Goal: Obtain resource: Download file/media

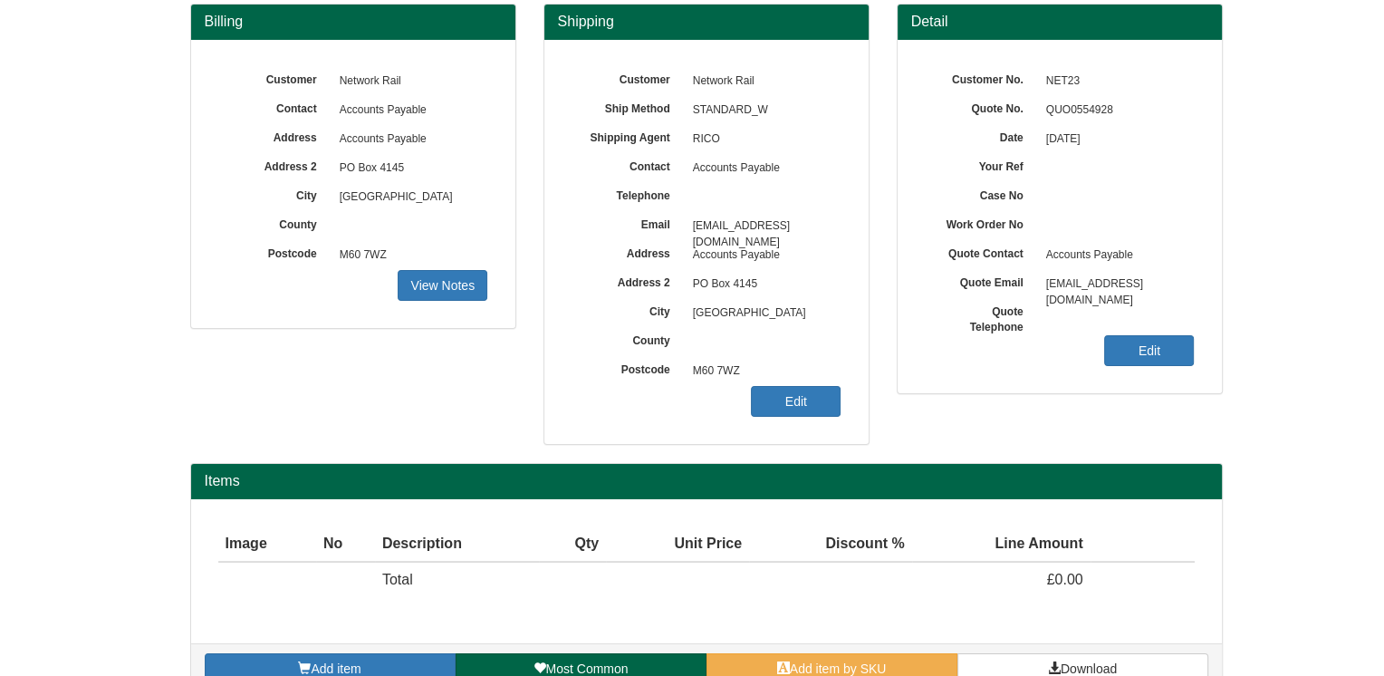
scroll to position [203, 0]
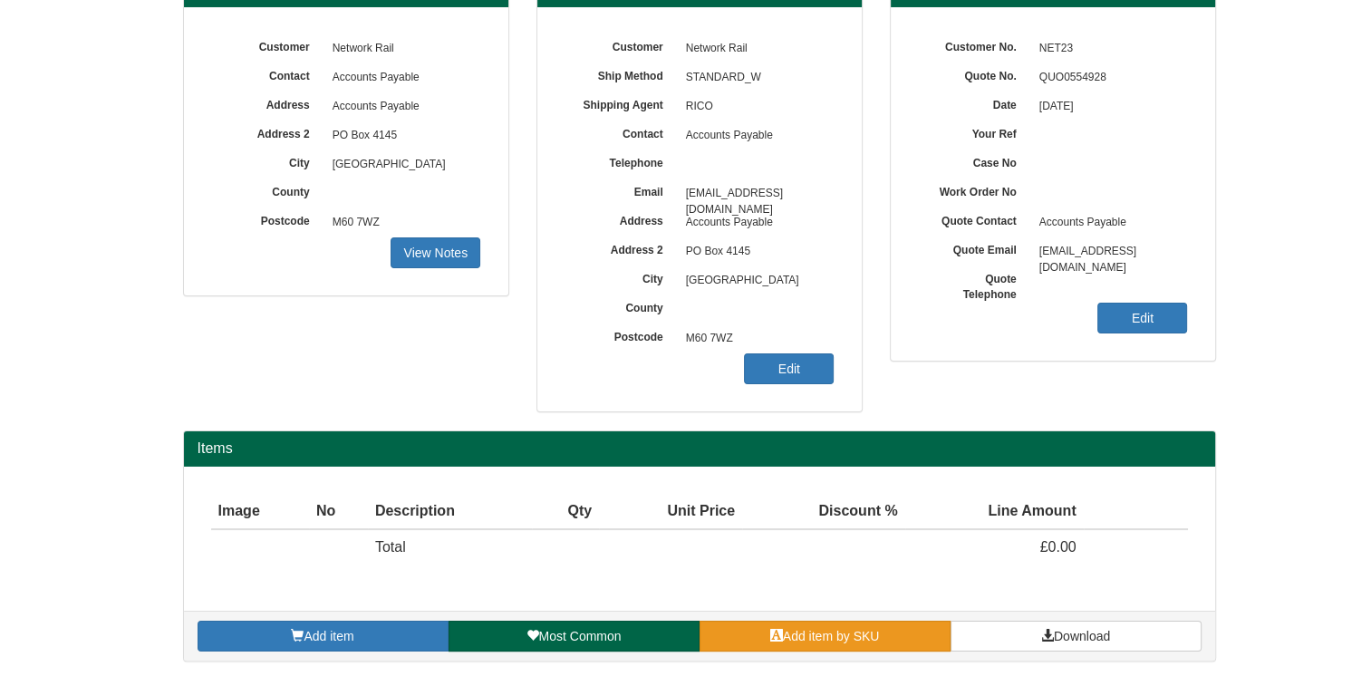
click at [792, 633] on span "Add item by SKU" at bounding box center [831, 636] width 97 height 14
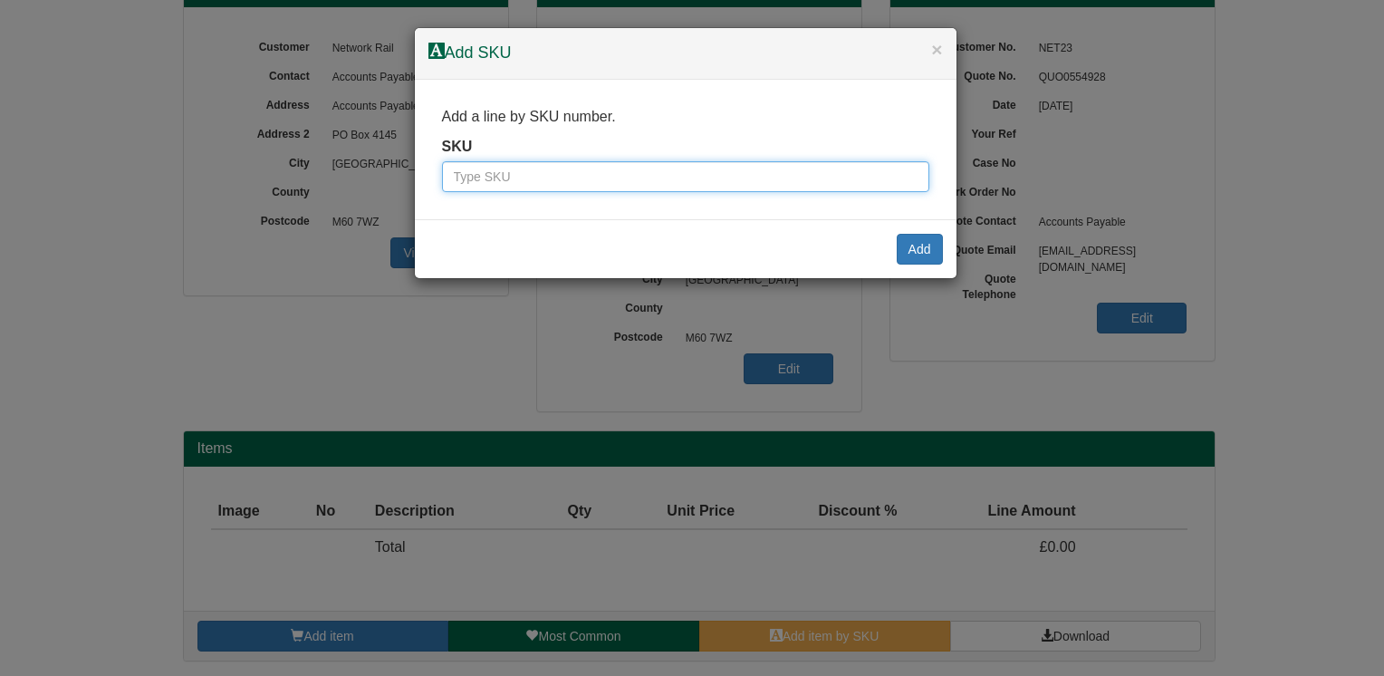
click at [582, 168] on input "text" at bounding box center [685, 176] width 487 height 31
type input "0361432"
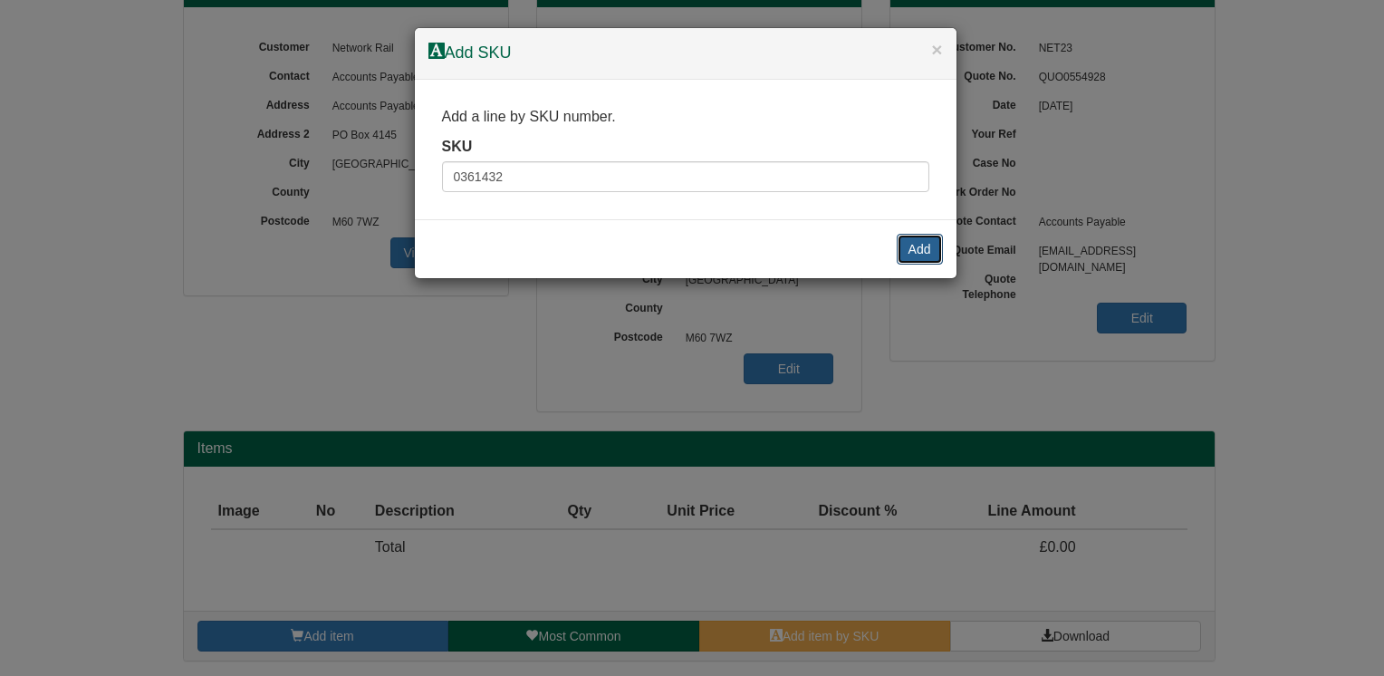
click at [911, 253] on button "Add" at bounding box center [920, 249] width 46 height 31
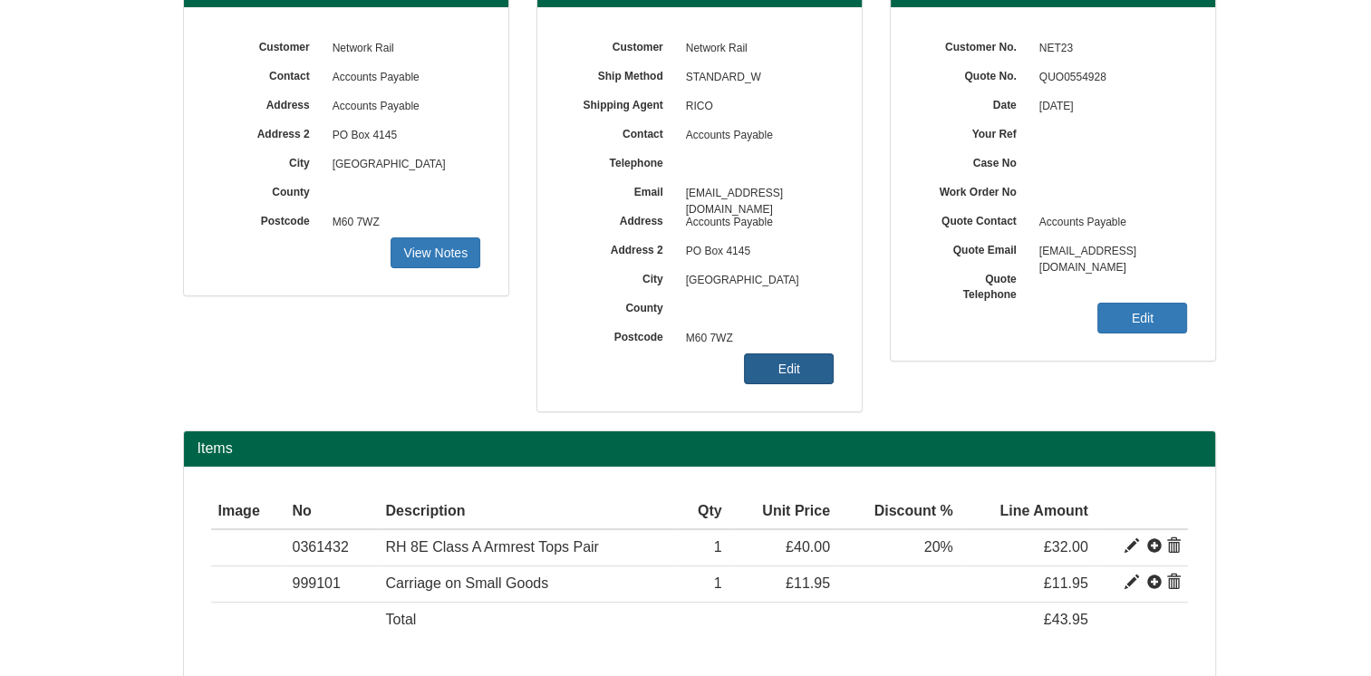
click at [773, 361] on link "Edit" at bounding box center [789, 368] width 90 height 31
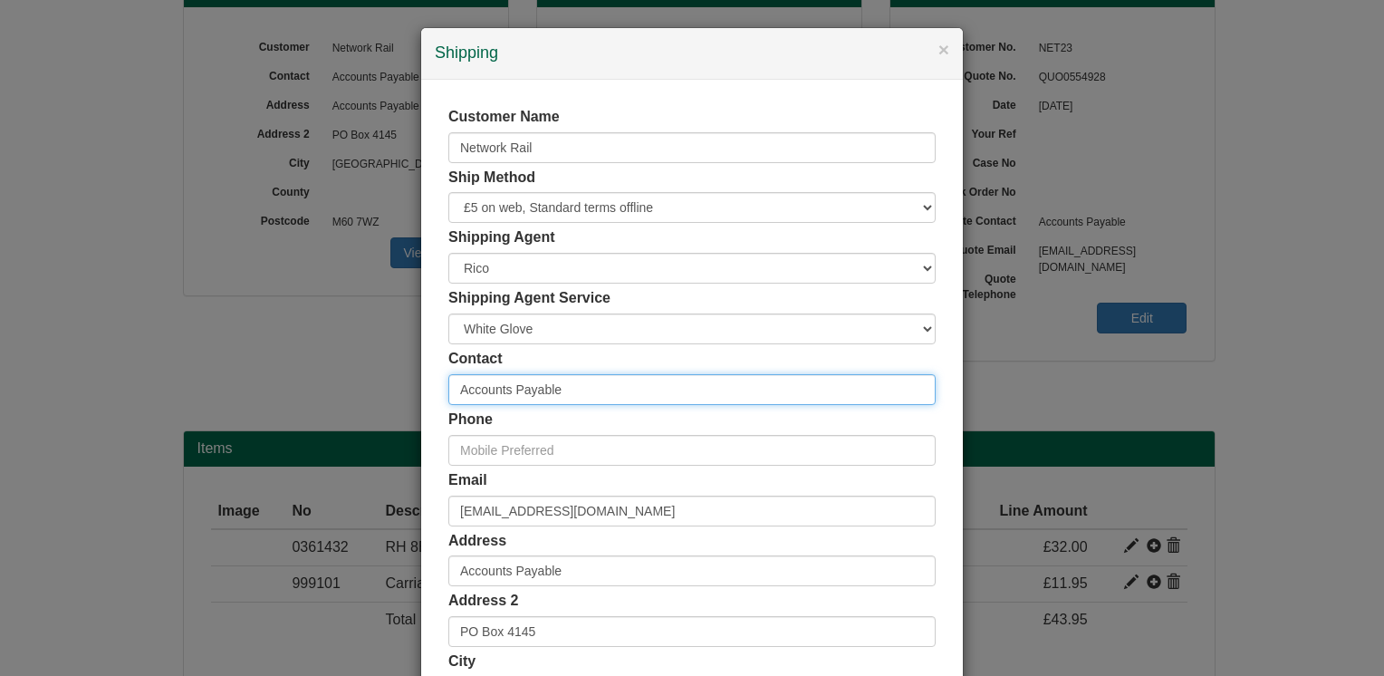
drag, startPoint x: 600, startPoint y: 373, endPoint x: 310, endPoint y: 393, distance: 290.6
click at [310, 393] on div "× Shipping Customer Name Network Rail Ship Method Free of Charge £5 Flat Rate £…" at bounding box center [692, 338] width 1384 height 676
type input "[PERSON_NAME]"
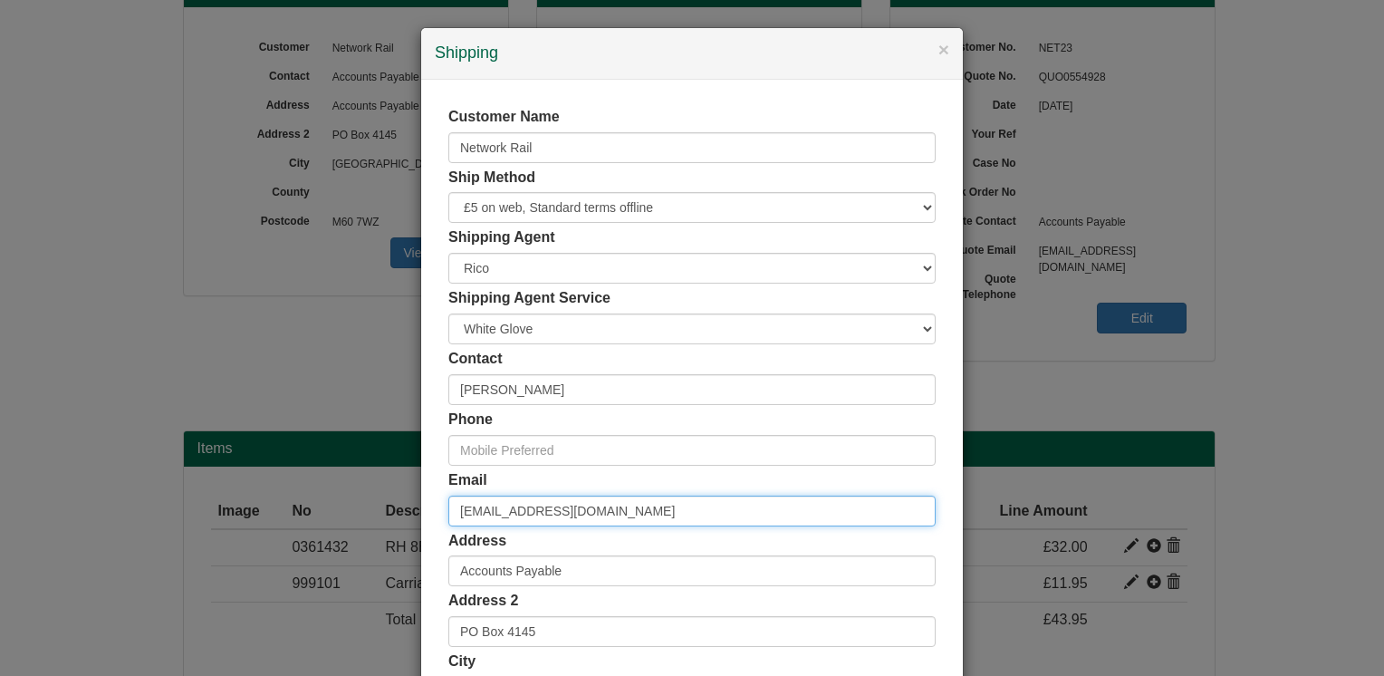
drag, startPoint x: 676, startPoint y: 515, endPoint x: 392, endPoint y: 525, distance: 283.7
click at [393, 524] on div "× Shipping Customer Name Network Rail Ship Method Free of Charge £5 Flat Rate £…" at bounding box center [692, 338] width 1384 height 676
paste input "[PERSON_NAME][EMAIL_ADDRESS][PERSON_NAME][DOMAIN_NAME]"
type input "[PERSON_NAME][EMAIL_ADDRESS][PERSON_NAME][DOMAIN_NAME]"
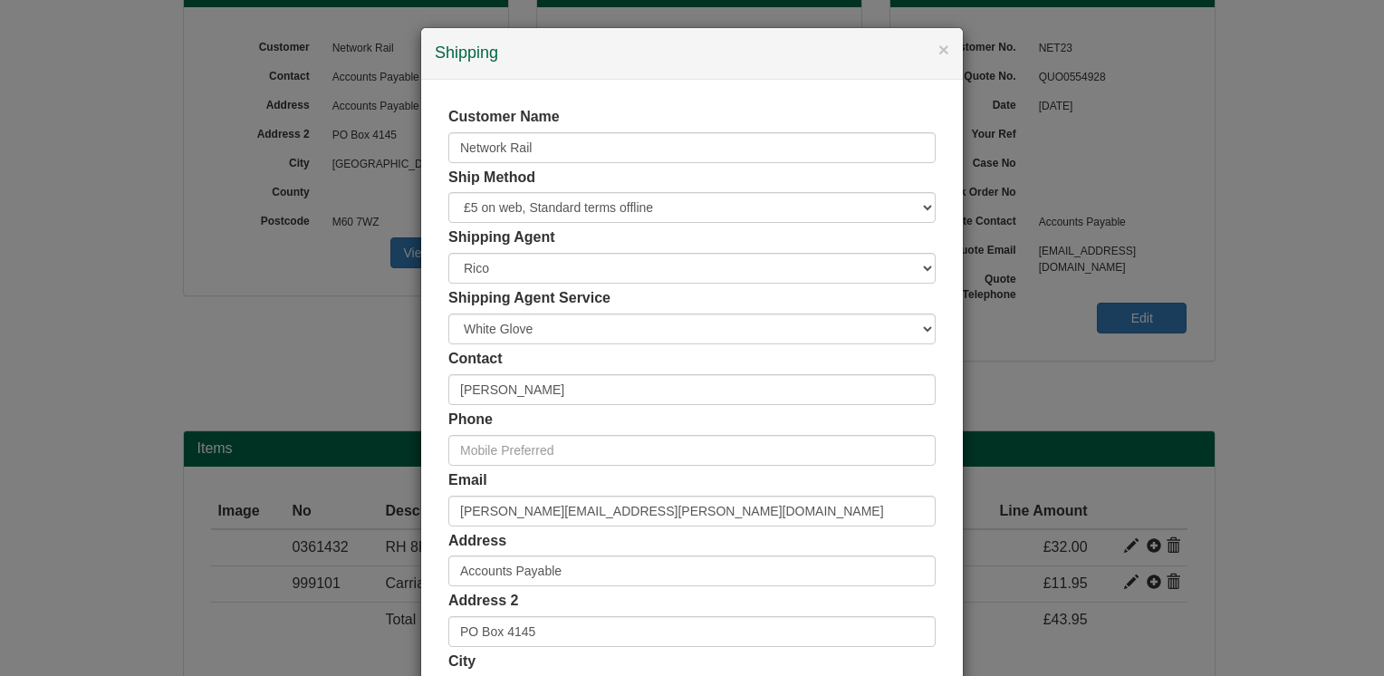
click at [428, 461] on div "Customer Name Network Rail Ship Method Free of Charge £5 Flat Rate £7.50 Flat R…" at bounding box center [692, 498] width 542 height 837
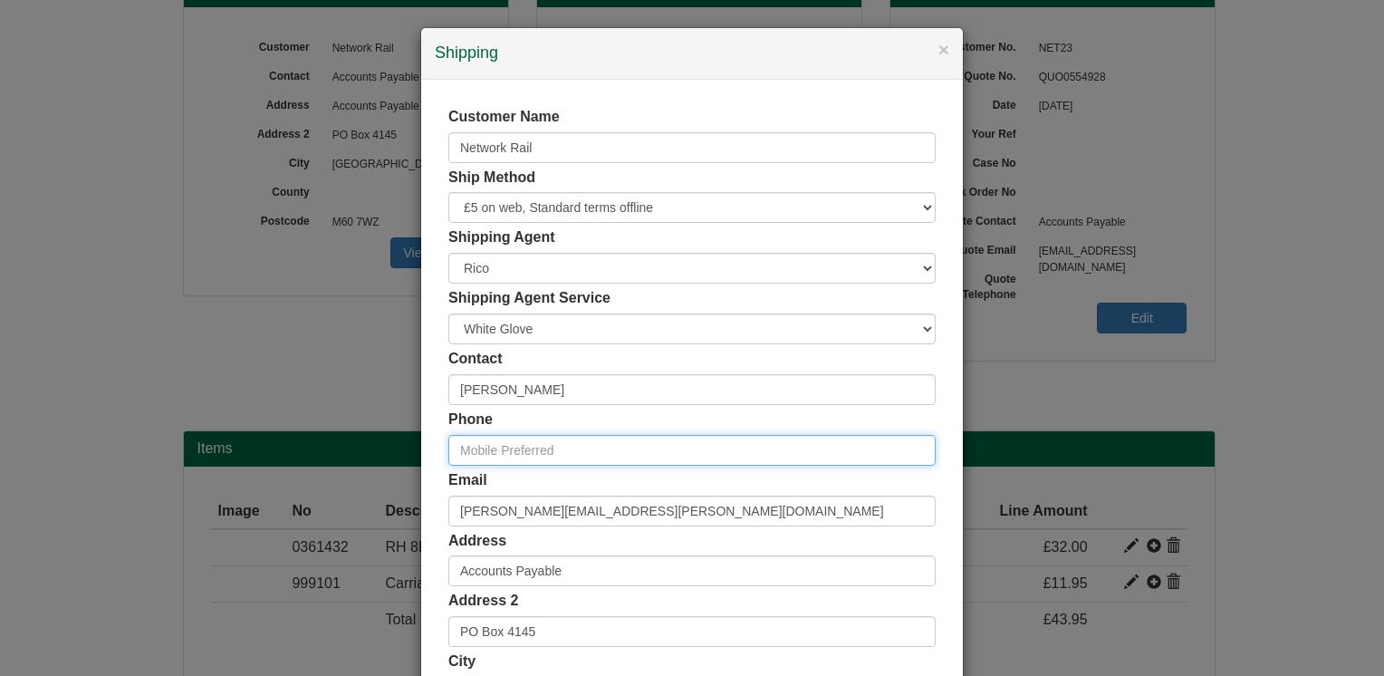
click at [496, 448] on input "text" at bounding box center [691, 450] width 487 height 31
click at [493, 449] on input "text" at bounding box center [691, 450] width 487 height 31
paste input "07801 987846"
type input "07801 987846"
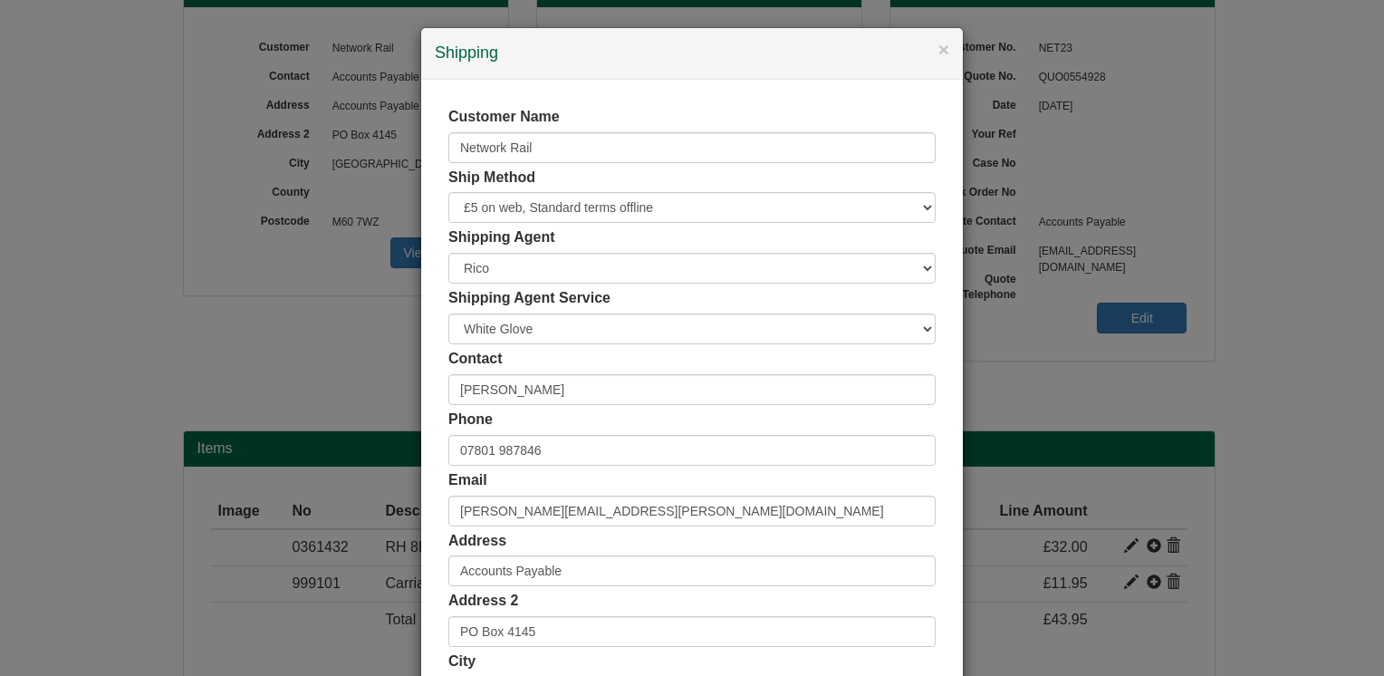
click at [428, 362] on div "Customer Name Network Rail Ship Method Free of Charge £5 Flat Rate £7.50 Flat R…" at bounding box center [692, 498] width 542 height 837
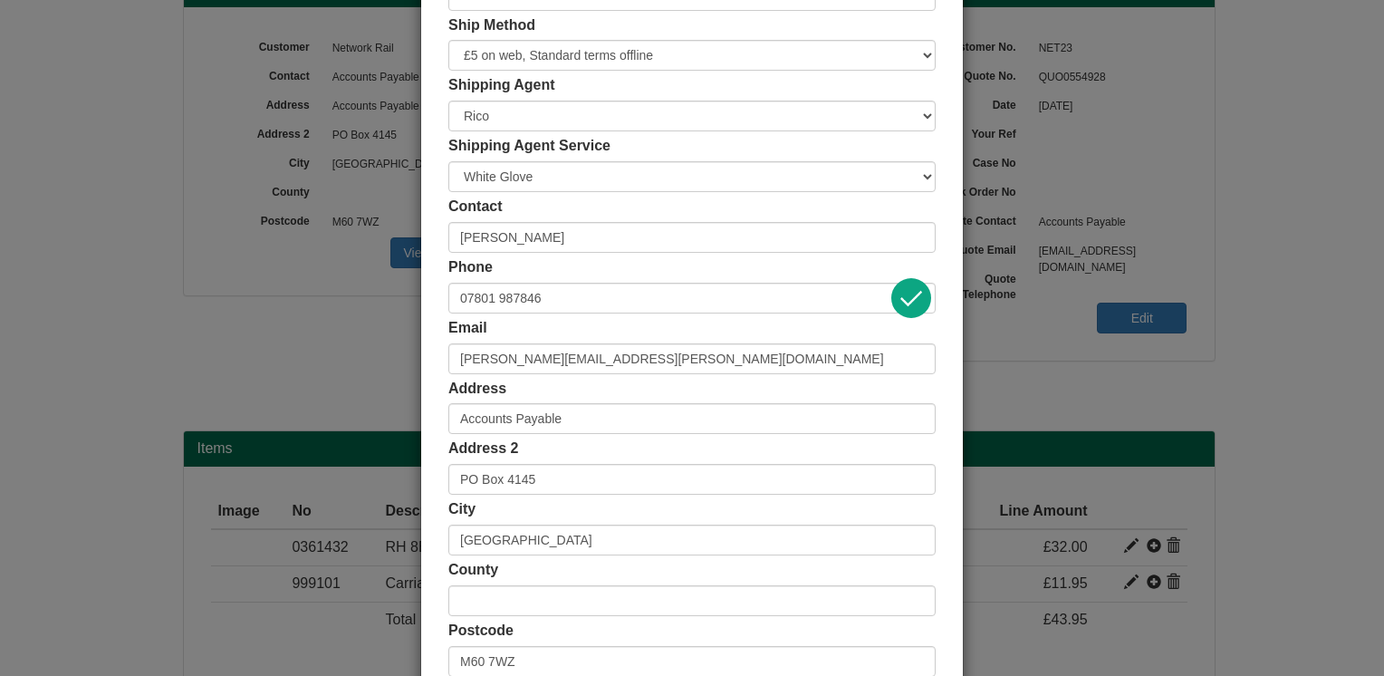
scroll to position [181, 0]
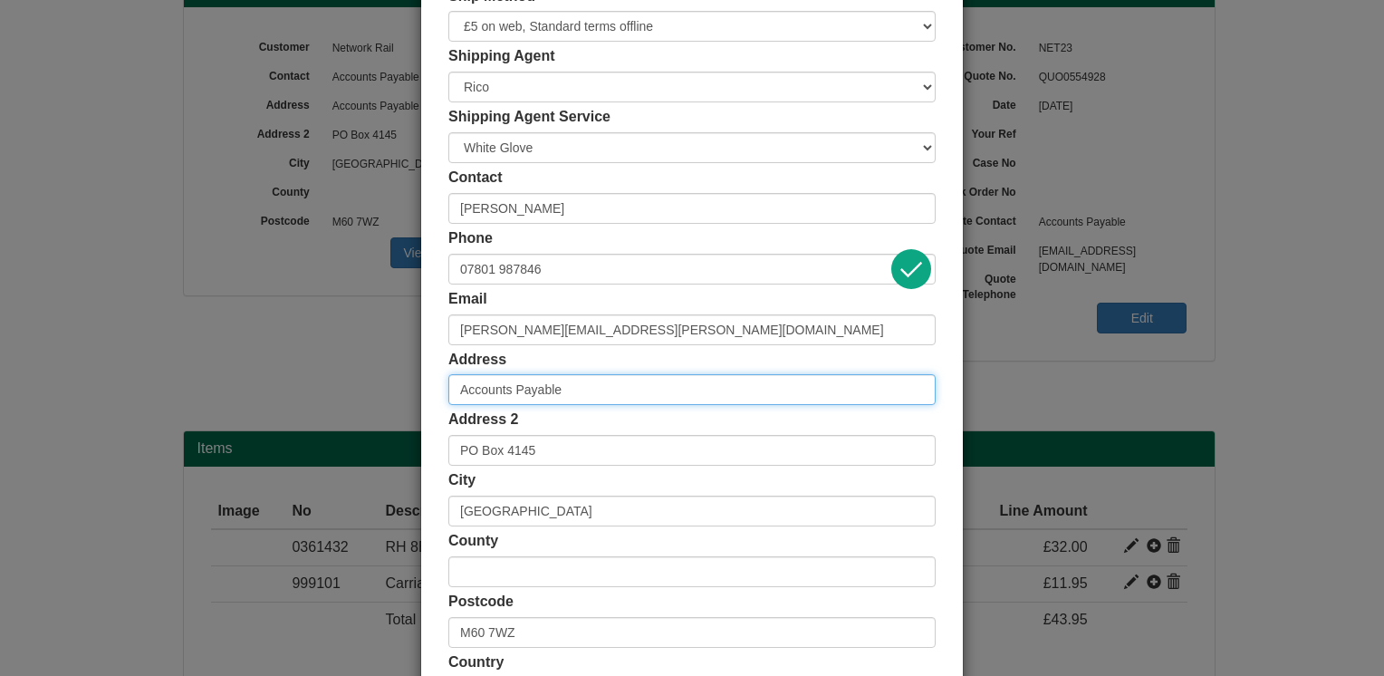
drag, startPoint x: 577, startPoint y: 390, endPoint x: 428, endPoint y: 400, distance: 149.9
click at [428, 400] on div "Customer Name Network Rail Ship Method Free of Charge £5 Flat Rate £7.50 Flat R…" at bounding box center [692, 317] width 542 height 837
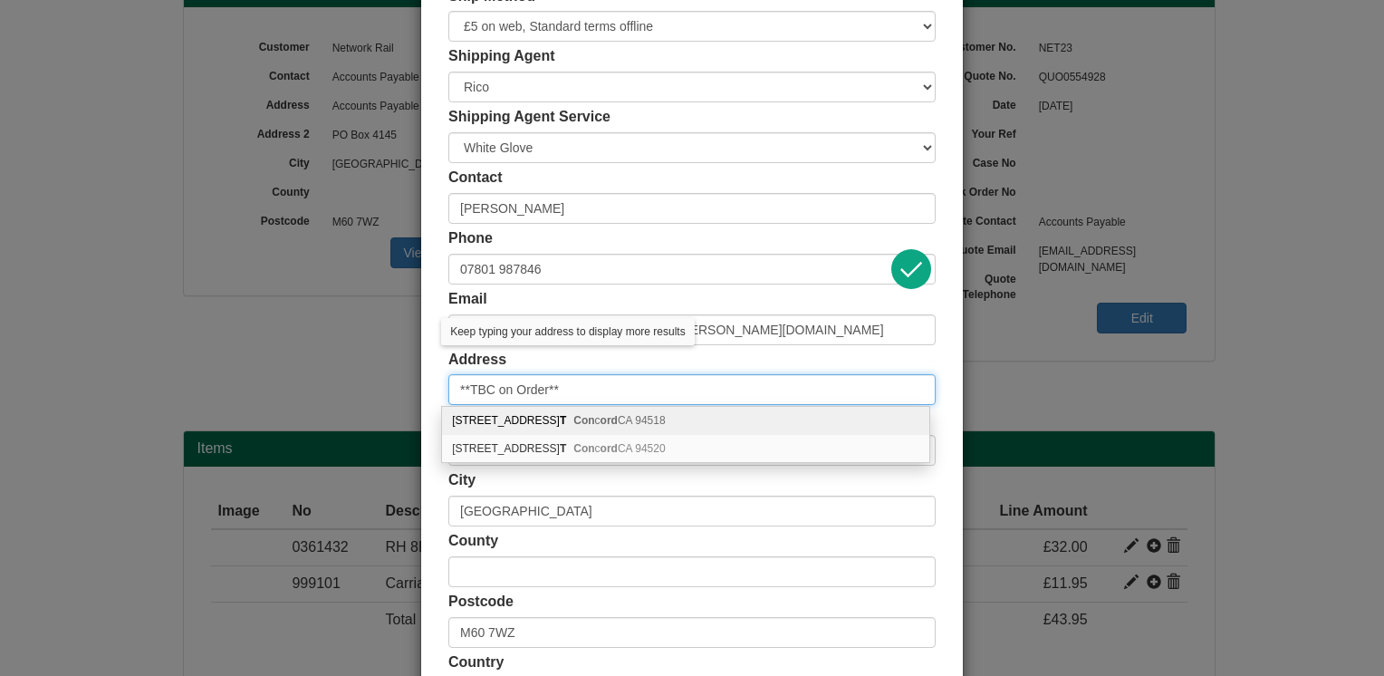
type input "**TBC on Order**"
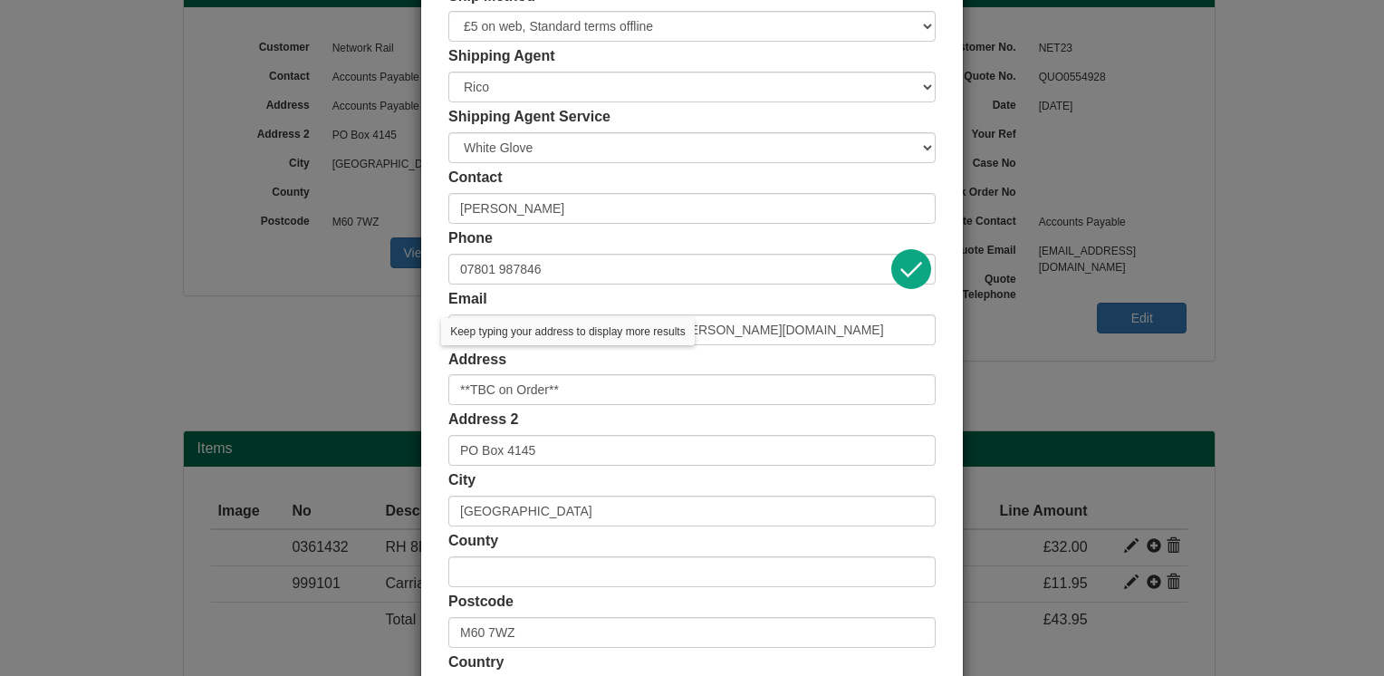
click at [428, 400] on div "Customer Name Network Rail Ship Method Free of Charge £5 Flat Rate £7.50 Flat R…" at bounding box center [692, 317] width 542 height 837
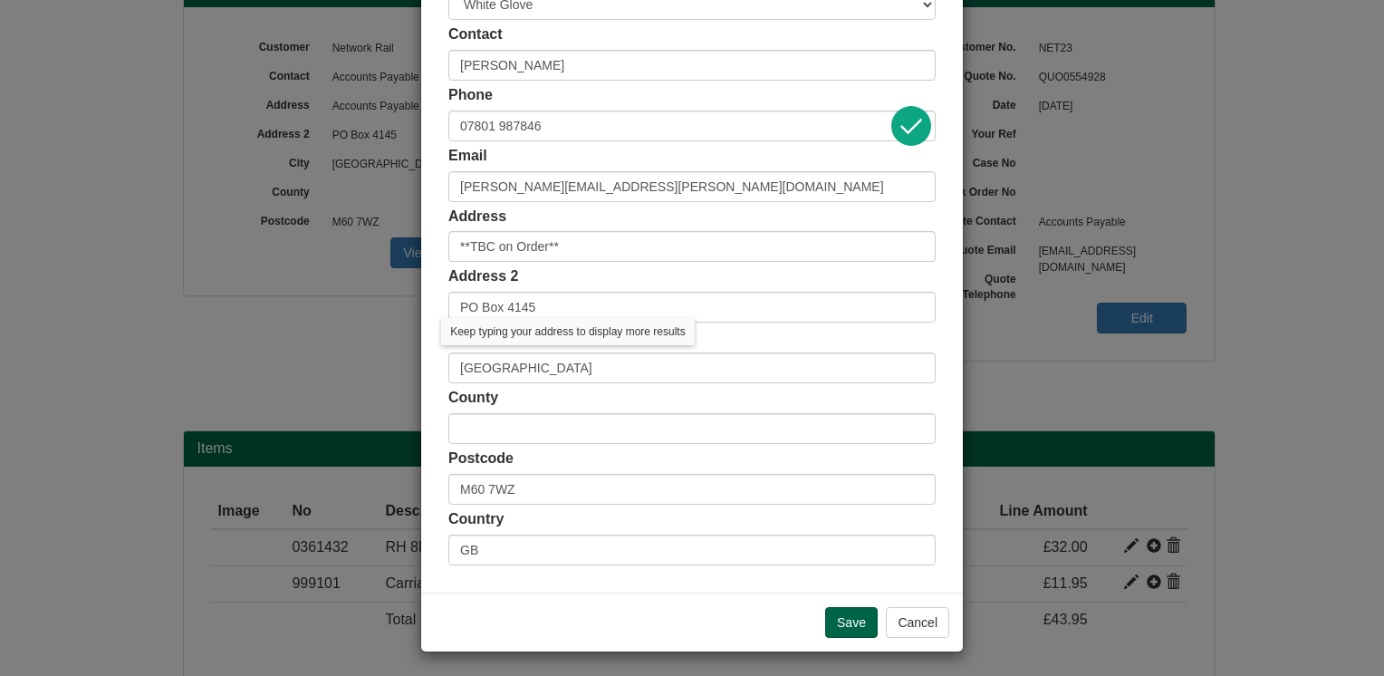
scroll to position [326, 0]
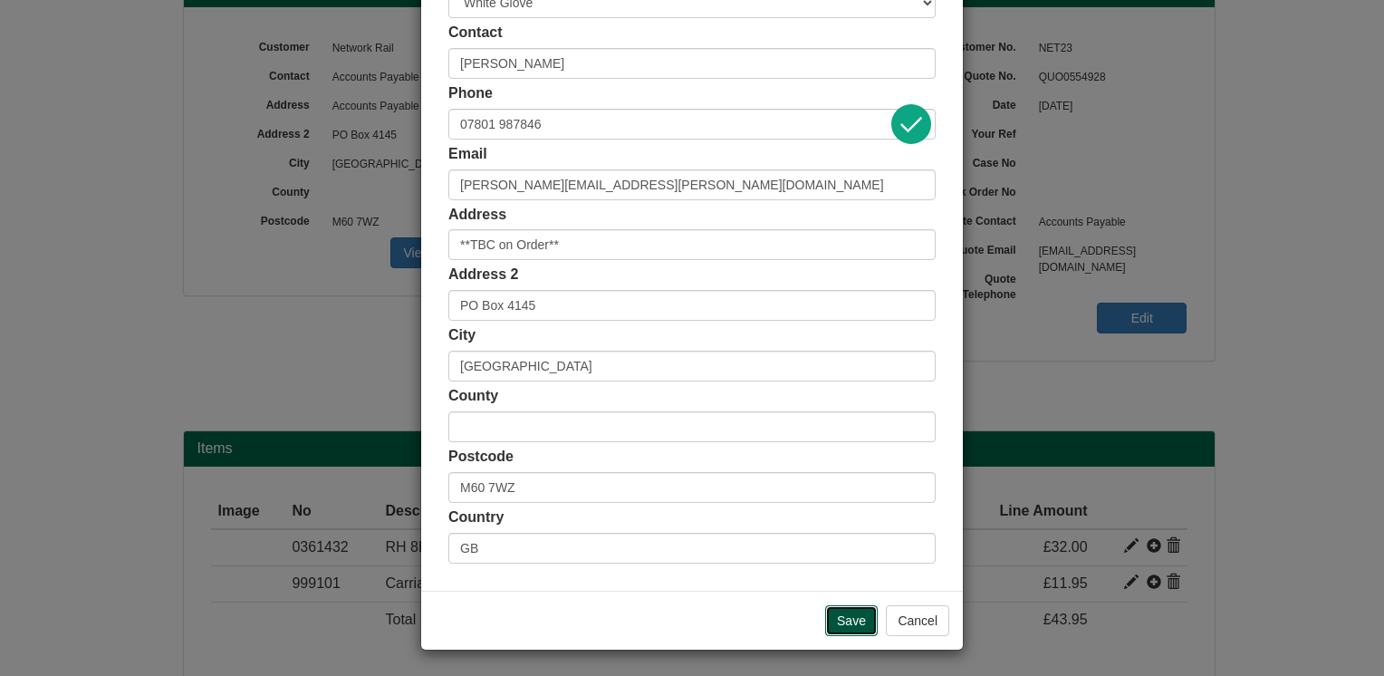
click at [827, 611] on input "Save" at bounding box center [851, 620] width 53 height 31
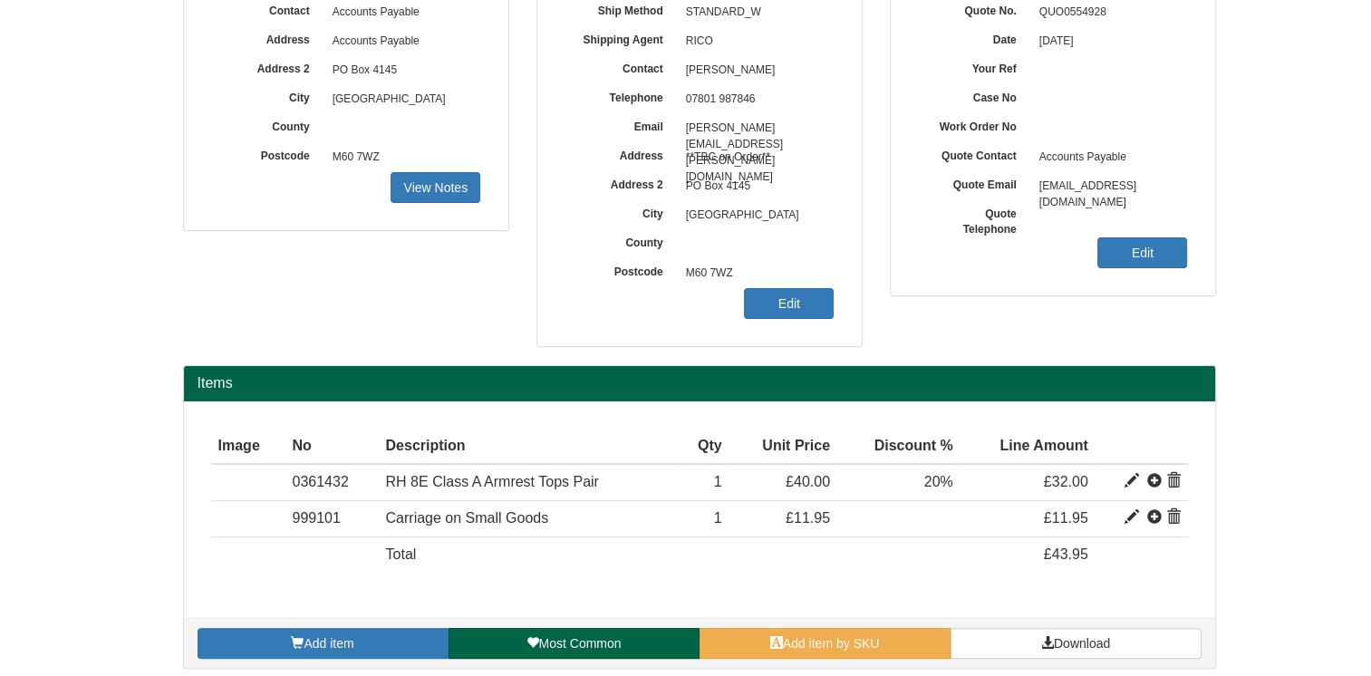
scroll to position [275, 0]
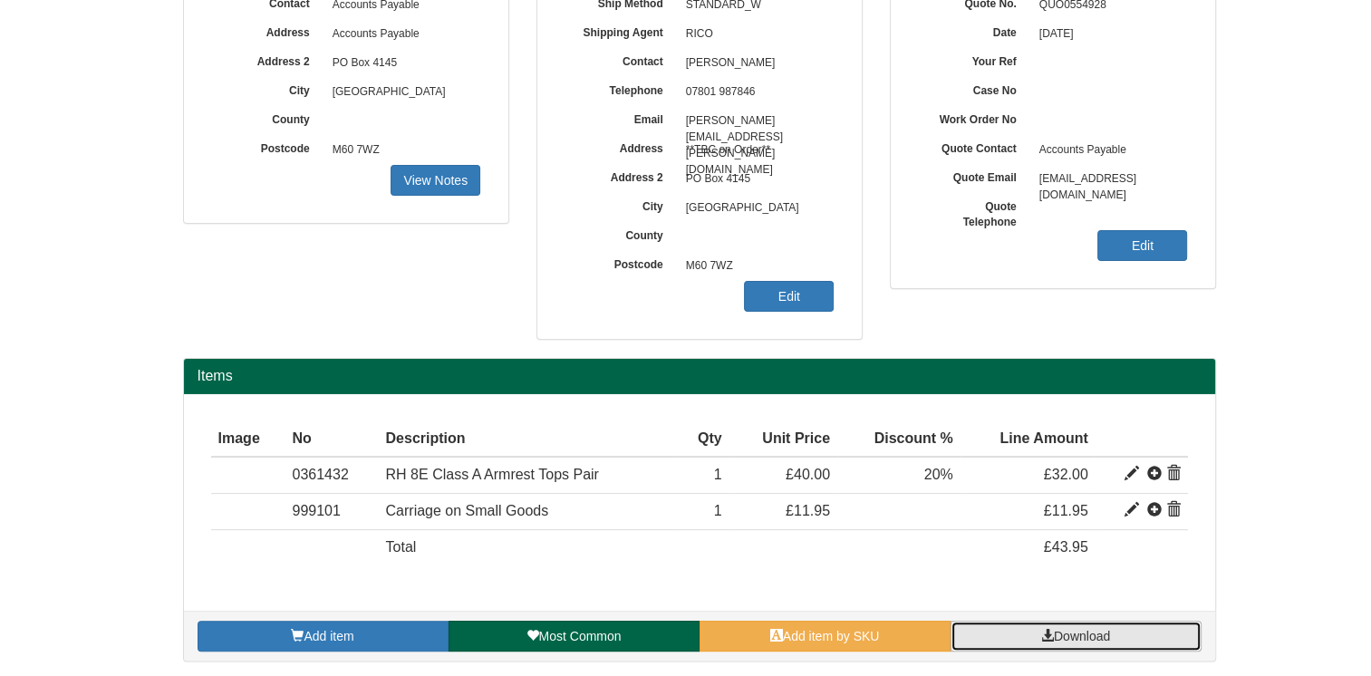
click at [1098, 629] on span "Download" at bounding box center [1082, 636] width 56 height 14
